Goal: Check status

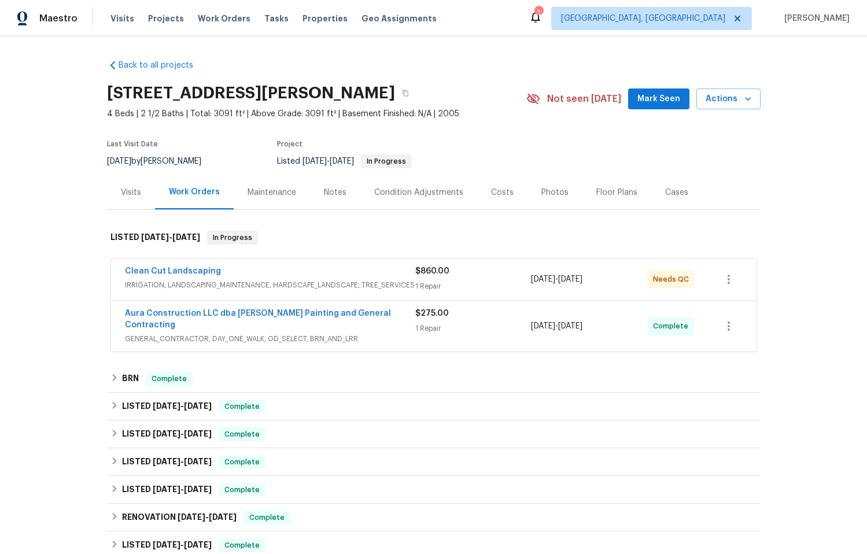
click at [482, 323] on div "1 Repair" at bounding box center [473, 329] width 116 height 12
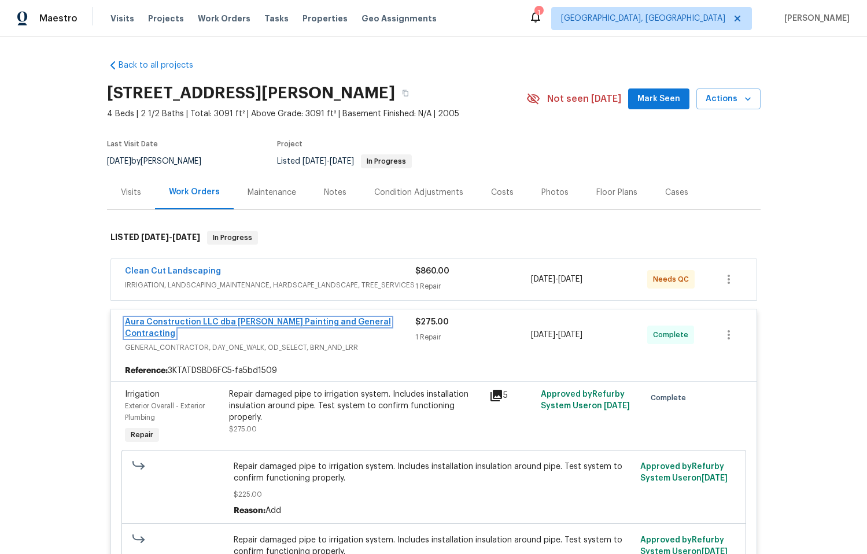
click at [279, 322] on link "Aura Construction LLC dba [PERSON_NAME] Painting and General Contracting" at bounding box center [258, 328] width 266 height 20
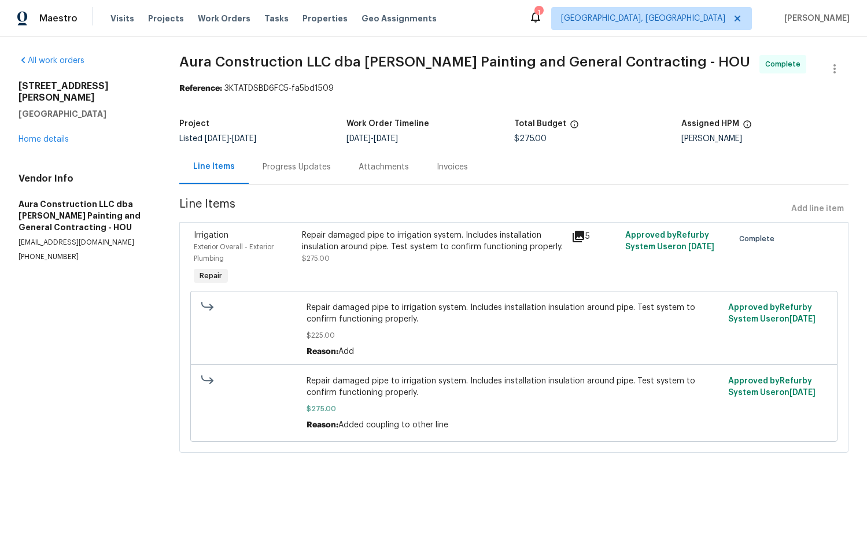
click at [297, 167] on div "Progress Updates" at bounding box center [297, 167] width 68 height 12
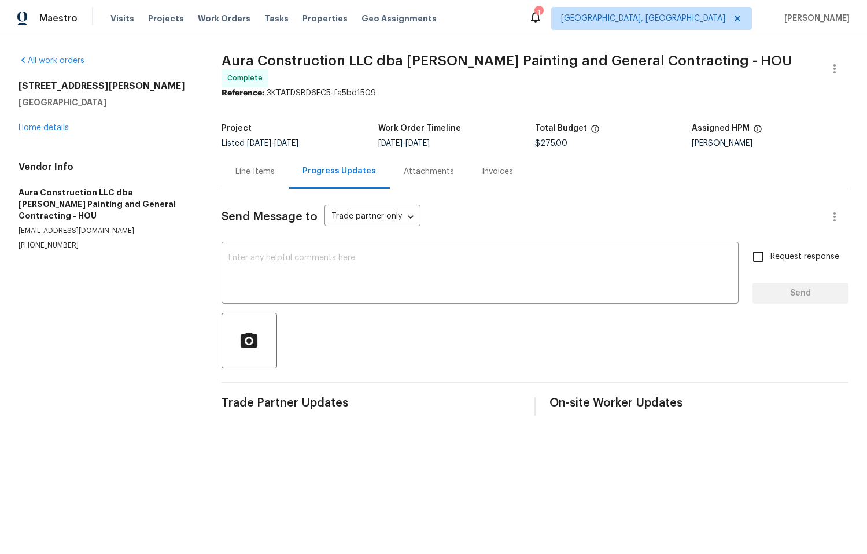
click at [263, 166] on div "Line Items" at bounding box center [254, 172] width 39 height 12
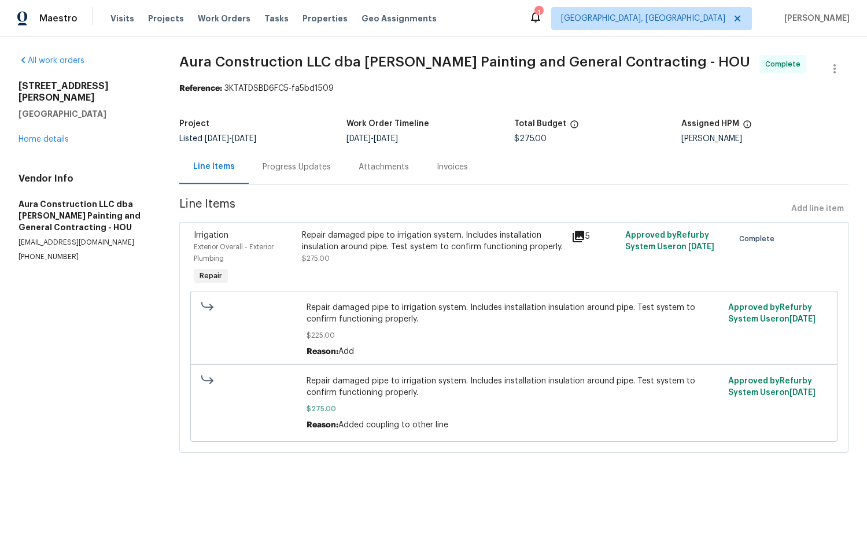
click at [379, 165] on div "Attachments" at bounding box center [384, 167] width 50 height 12
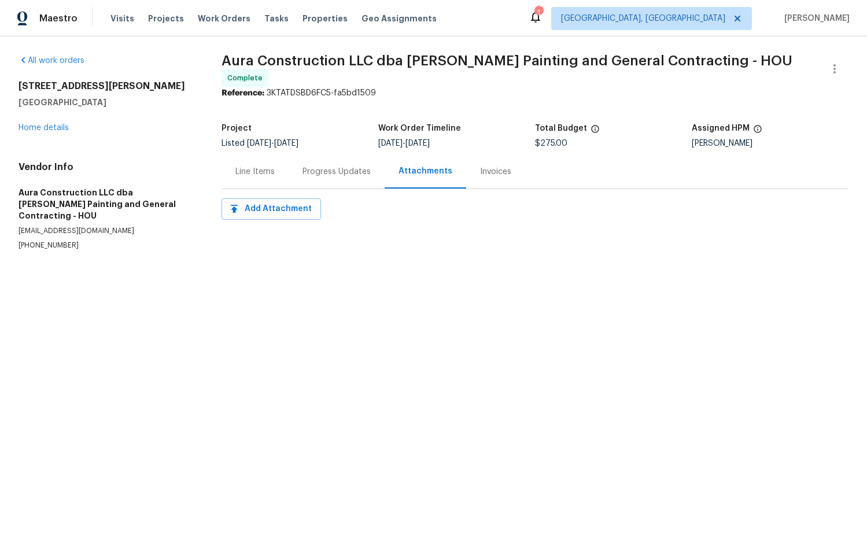
click at [247, 171] on div "Line Items" at bounding box center [254, 172] width 39 height 12
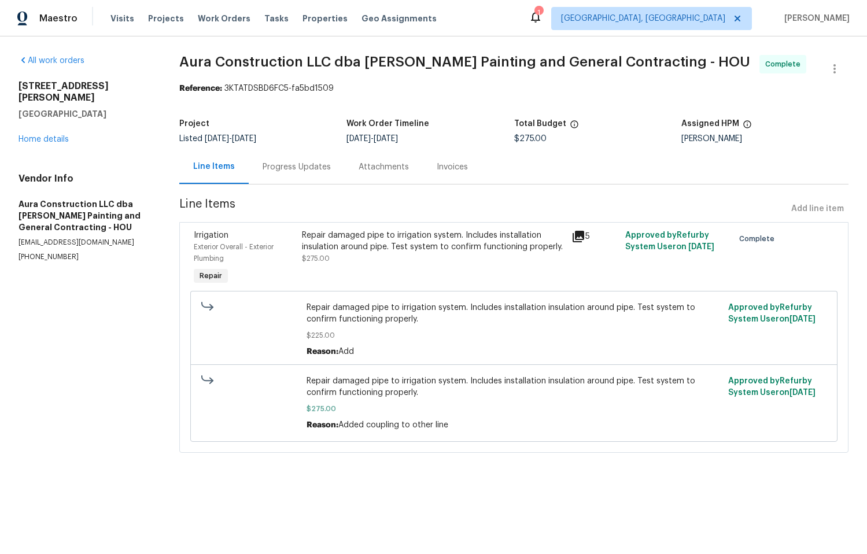
click at [412, 261] on div "Repair damaged pipe to irrigation system. Includes installation insulation arou…" at bounding box center [433, 247] width 263 height 35
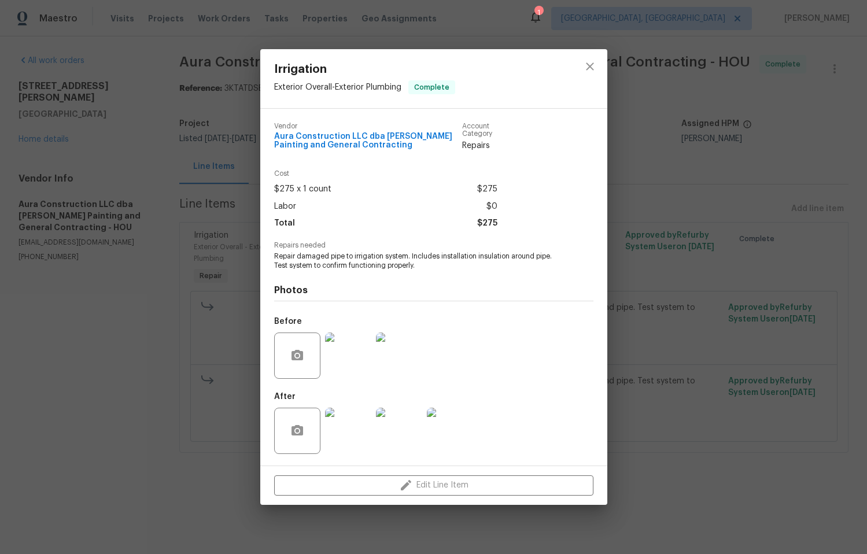
click at [347, 432] on img at bounding box center [348, 431] width 46 height 46
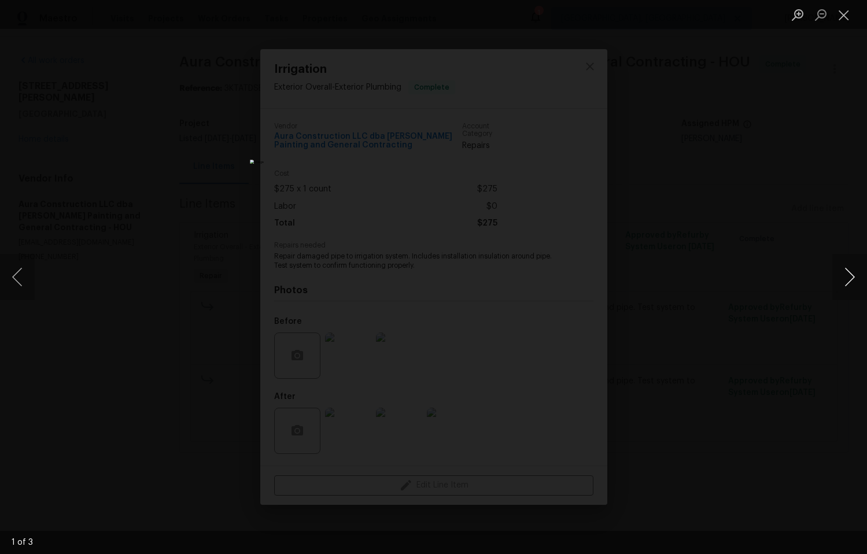
click at [845, 280] on button "Next image" at bounding box center [849, 277] width 35 height 46
click at [842, 279] on button "Next image" at bounding box center [849, 277] width 35 height 46
click at [846, 280] on button "Next image" at bounding box center [849, 277] width 35 height 46
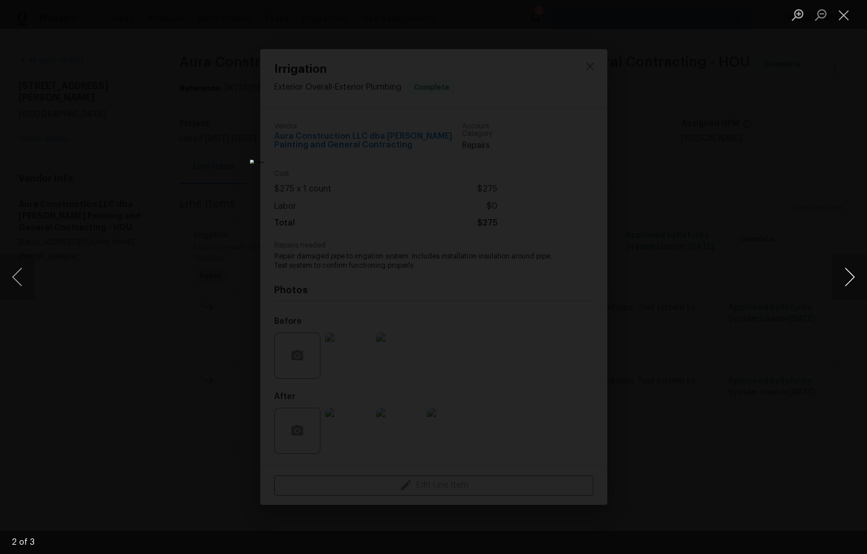
click at [846, 281] on button "Next image" at bounding box center [849, 277] width 35 height 46
click at [840, 14] on button "Close lightbox" at bounding box center [843, 15] width 23 height 20
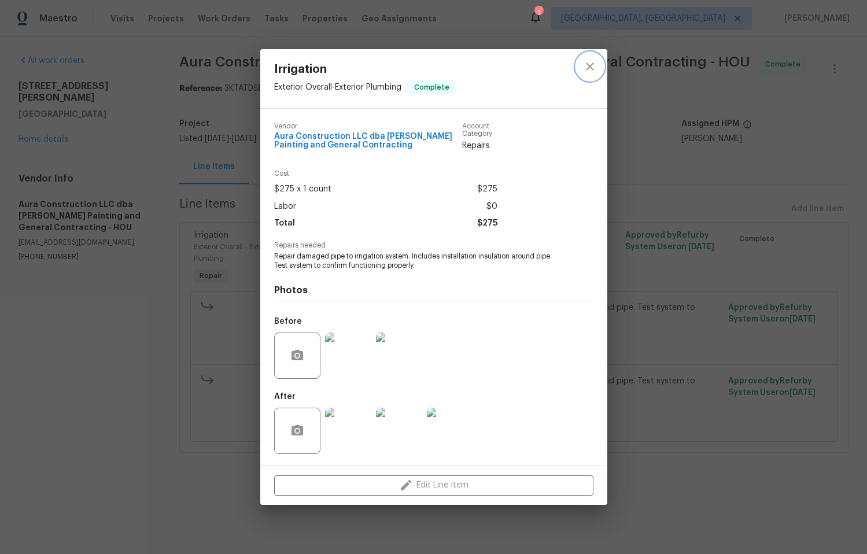
click at [594, 63] on icon "close" at bounding box center [590, 67] width 14 height 14
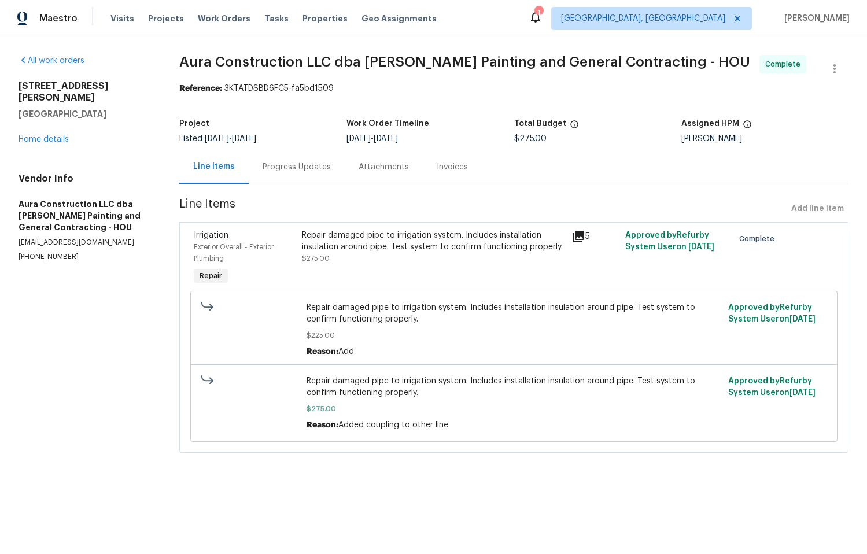
click at [455, 167] on div "Invoices" at bounding box center [452, 167] width 31 height 12
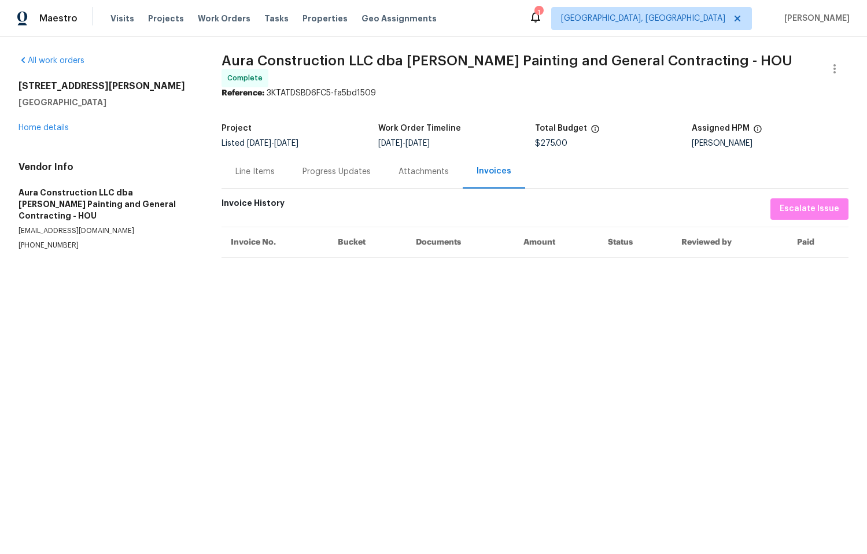
click at [252, 170] on div "Line Items" at bounding box center [254, 172] width 39 height 12
